Goal: Information Seeking & Learning: Learn about a topic

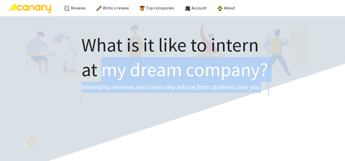
drag, startPoint x: 0, startPoint y: 0, endPoint x: 107, endPoint y: 68, distance: 126.6
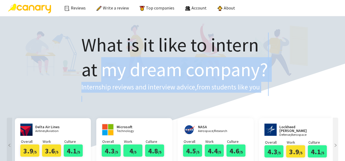
click at [44, 73] on div "What is it like to intern at my dream company? Internship reviews and interview…" at bounding box center [172, 67] width 335 height 91
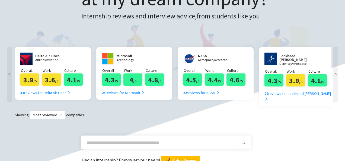
scroll to position [72, 0]
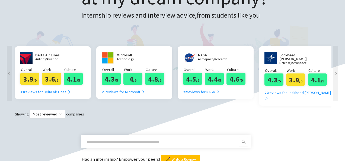
click at [339, 72] on div at bounding box center [336, 76] width 8 height 65
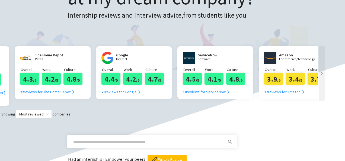
scroll to position [0, 326]
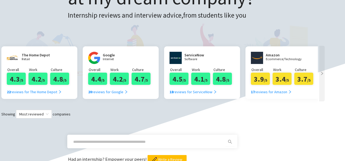
click at [323, 75] on icon "right" at bounding box center [322, 74] width 4 height 4
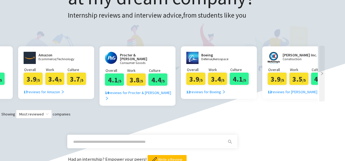
scroll to position [0, 570]
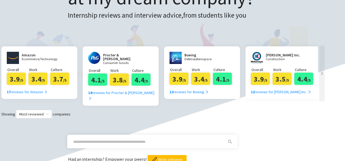
click at [323, 75] on icon "right" at bounding box center [322, 74] width 4 height 4
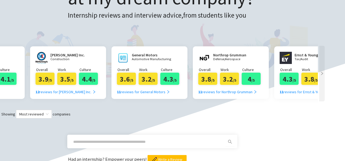
scroll to position [0, 815]
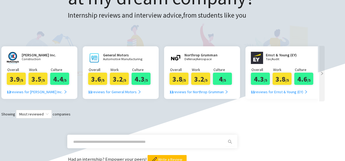
click at [323, 75] on icon "right" at bounding box center [322, 74] width 4 height 4
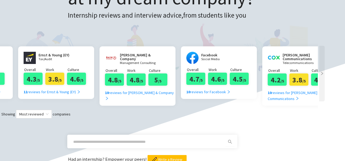
scroll to position [0, 1059]
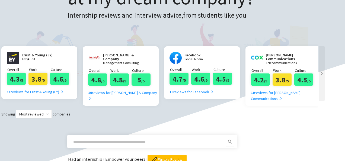
click at [323, 75] on icon "right" at bounding box center [322, 74] width 4 height 4
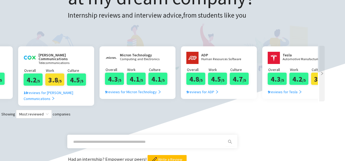
scroll to position [0, 1304]
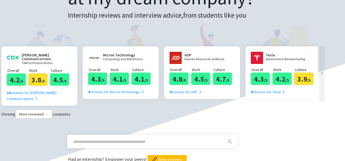
click at [323, 75] on icon "right" at bounding box center [322, 74] width 4 height 4
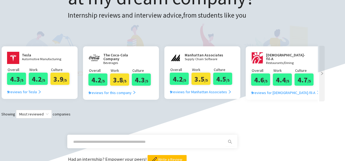
scroll to position [0, 1548]
click at [323, 75] on icon "right" at bounding box center [322, 74] width 4 height 4
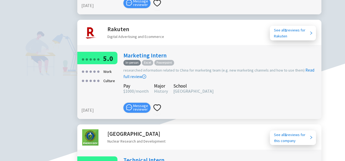
scroll to position [553, 14]
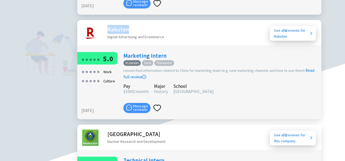
drag, startPoint x: 108, startPoint y: 23, endPoint x: 127, endPoint y: 22, distance: 18.8
click at [127, 25] on h2 "Rakuten" at bounding box center [136, 29] width 57 height 9
copy h2 "Rakuten"
